Goal: Navigation & Orientation: Find specific page/section

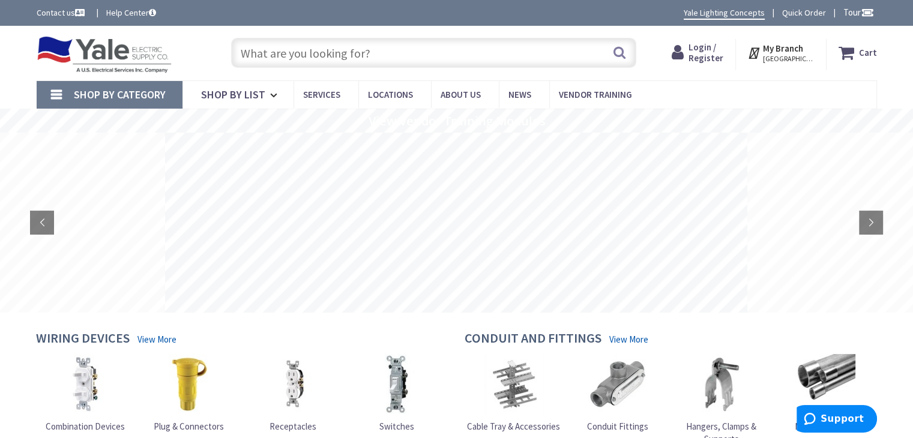
click at [779, 54] on span "[GEOGRAPHIC_DATA], [GEOGRAPHIC_DATA]" at bounding box center [788, 59] width 51 height 10
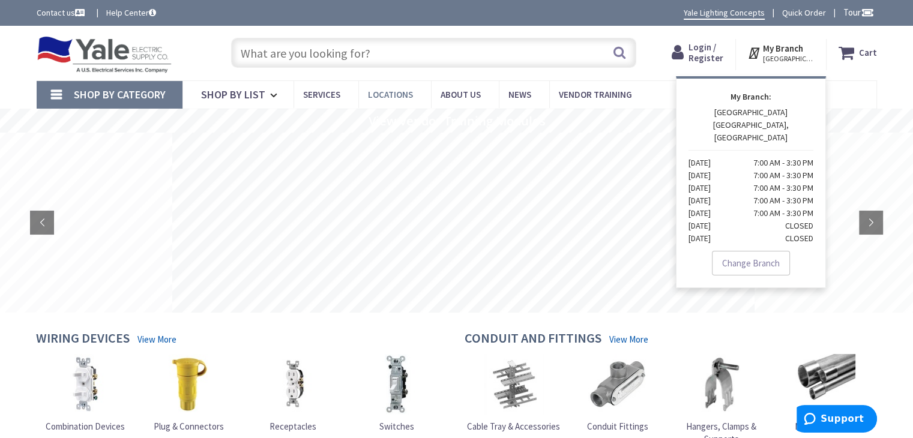
click at [383, 93] on span "Locations" at bounding box center [390, 94] width 45 height 11
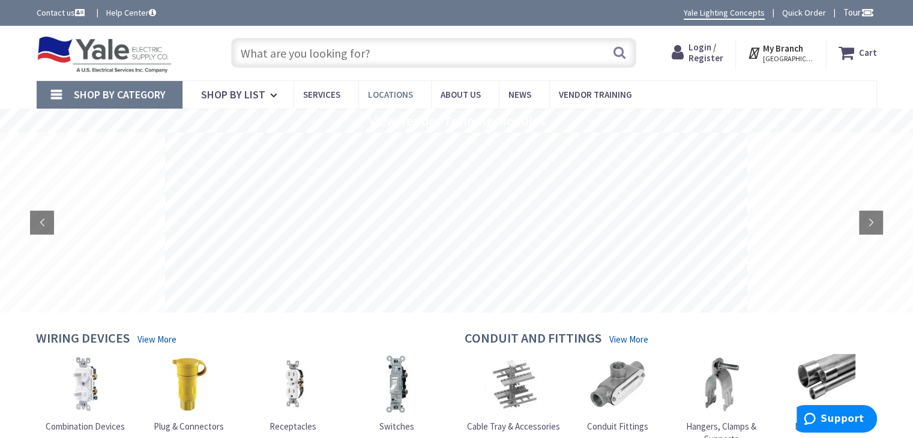
click at [383, 93] on span "Locations" at bounding box center [390, 94] width 45 height 11
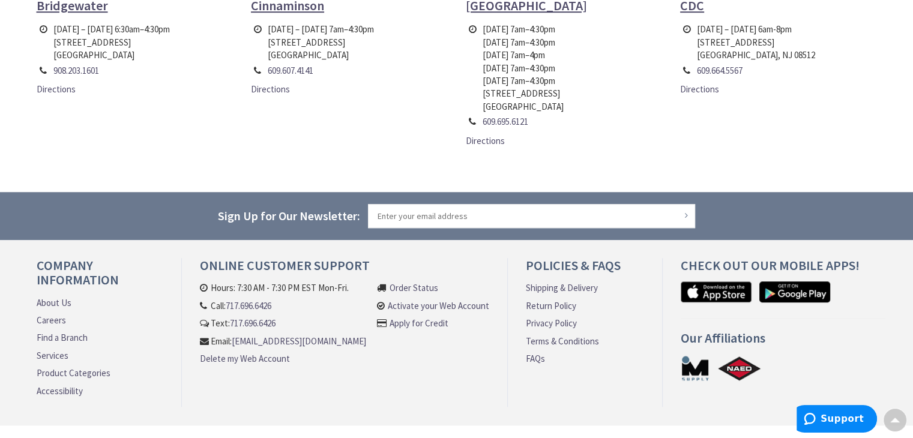
scroll to position [821, 0]
